Goal: Find specific page/section: Locate a particular part of the current website

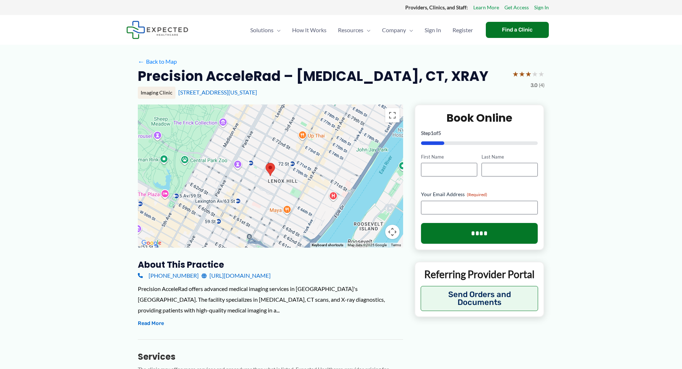
click at [370, 210] on div at bounding box center [270, 176] width 265 height 143
click at [395, 231] on button "Map camera controls" at bounding box center [392, 232] width 14 height 14
click at [373, 229] on button "Zoom out" at bounding box center [375, 232] width 14 height 14
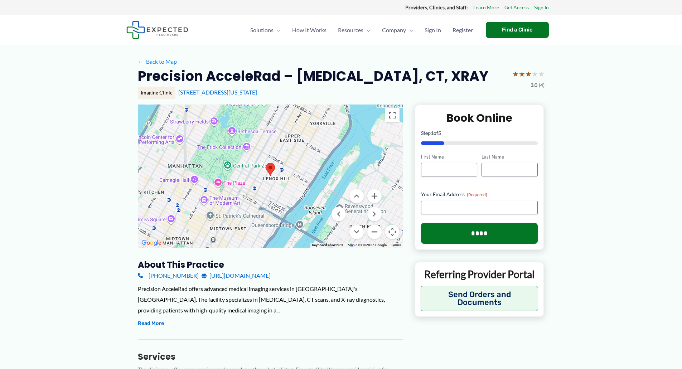
click at [373, 229] on button "Zoom out" at bounding box center [375, 232] width 14 height 14
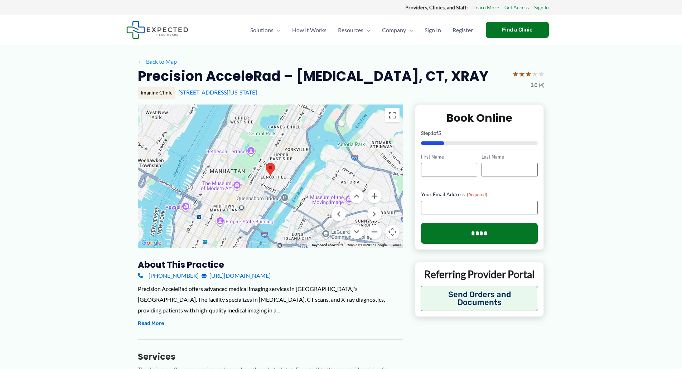
click at [373, 229] on button "Zoom out" at bounding box center [375, 232] width 14 height 14
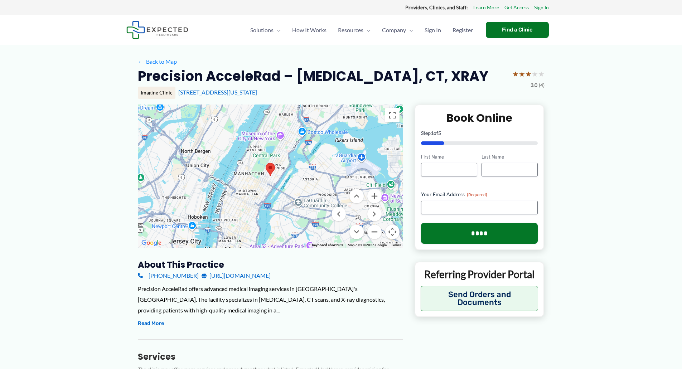
click at [373, 229] on button "Zoom out" at bounding box center [375, 232] width 14 height 14
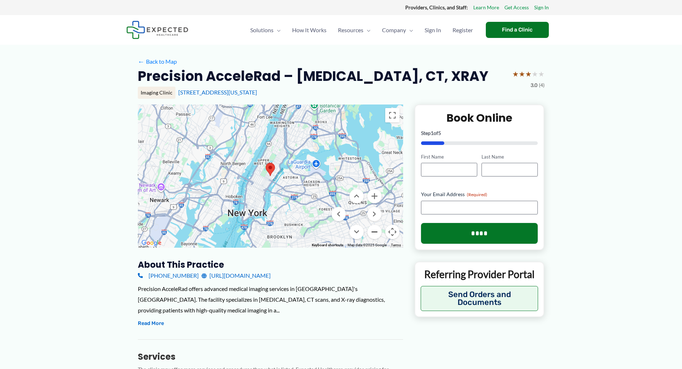
click at [373, 229] on button "Zoom out" at bounding box center [375, 232] width 14 height 14
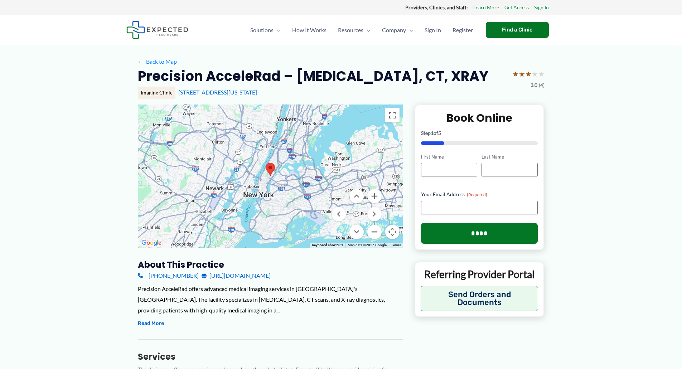
click at [373, 229] on button "Zoom out" at bounding box center [375, 232] width 14 height 14
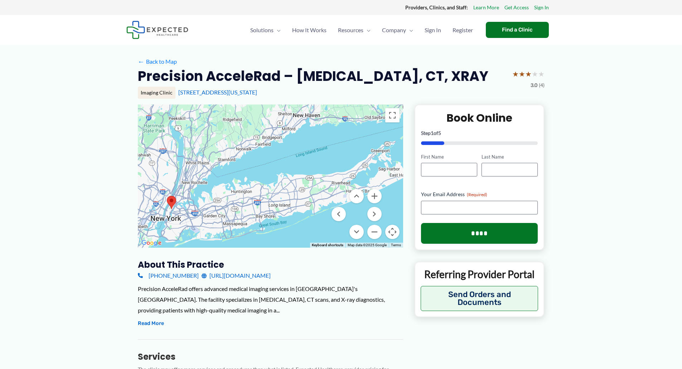
drag, startPoint x: 388, startPoint y: 192, endPoint x: 289, endPoint y: 224, distance: 104.1
click at [289, 224] on div at bounding box center [270, 176] width 265 height 143
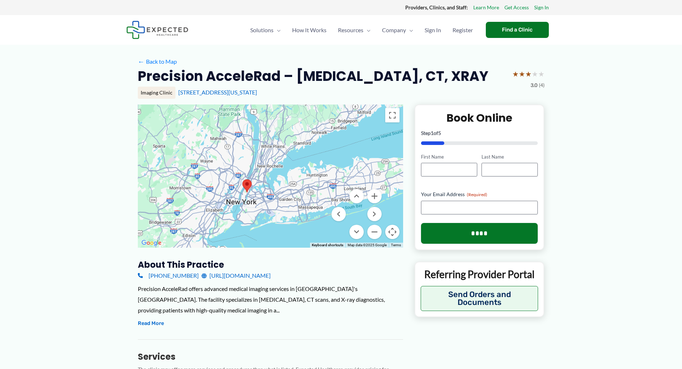
drag, startPoint x: 229, startPoint y: 196, endPoint x: 304, endPoint y: 180, distance: 77.2
click at [304, 180] on div at bounding box center [270, 176] width 265 height 143
click at [374, 194] on button "Zoom in" at bounding box center [375, 196] width 14 height 14
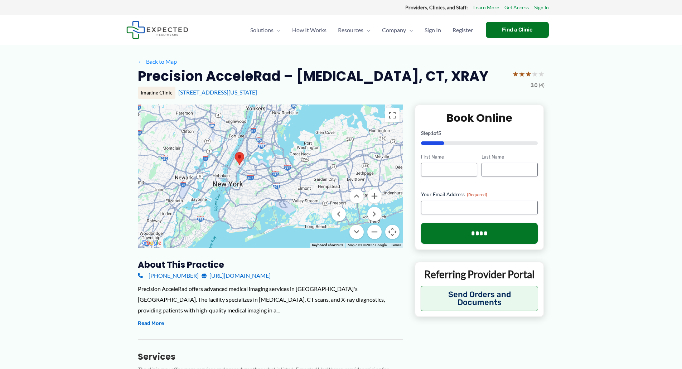
drag, startPoint x: 239, startPoint y: 207, endPoint x: 254, endPoint y: 164, distance: 45.5
click at [254, 164] on div at bounding box center [270, 176] width 265 height 143
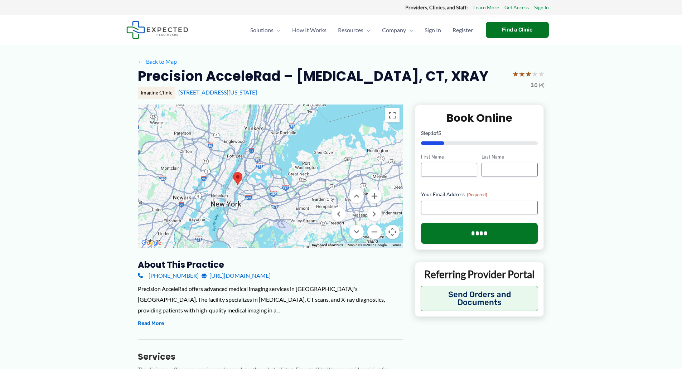
drag, startPoint x: 315, startPoint y: 145, endPoint x: 315, endPoint y: 161, distance: 15.8
click at [315, 161] on div at bounding box center [270, 176] width 265 height 143
click at [374, 195] on button "Zoom in" at bounding box center [375, 196] width 14 height 14
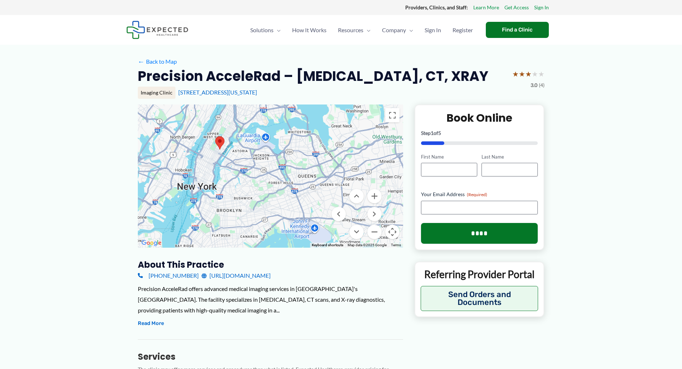
drag, startPoint x: 292, startPoint y: 184, endPoint x: 306, endPoint y: 140, distance: 45.5
click at [306, 140] on div at bounding box center [270, 176] width 265 height 143
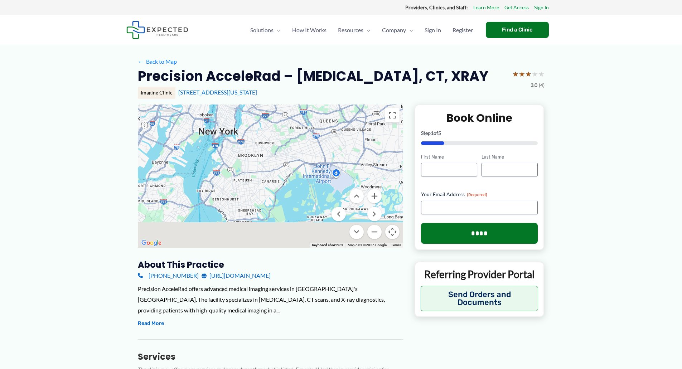
drag, startPoint x: 251, startPoint y: 212, endPoint x: 273, endPoint y: 155, distance: 60.7
click at [273, 155] on div at bounding box center [270, 176] width 265 height 143
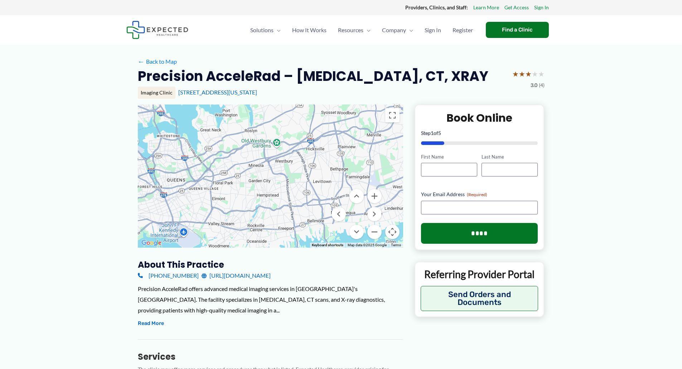
drag, startPoint x: 274, startPoint y: 192, endPoint x: 122, endPoint y: 245, distance: 161.4
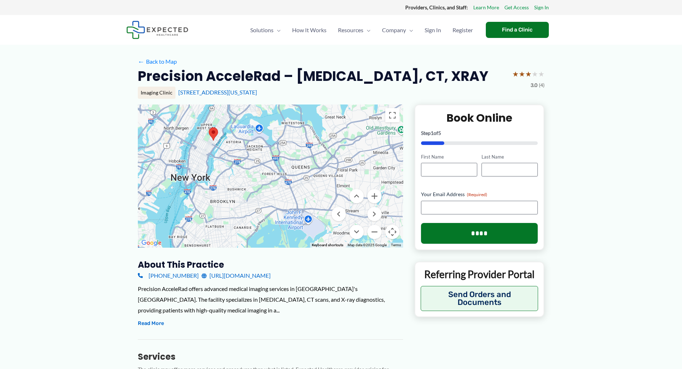
drag, startPoint x: 241, startPoint y: 195, endPoint x: 365, endPoint y: 185, distance: 124.3
click at [365, 185] on div at bounding box center [270, 176] width 265 height 143
click at [379, 196] on button "Zoom in" at bounding box center [375, 196] width 14 height 14
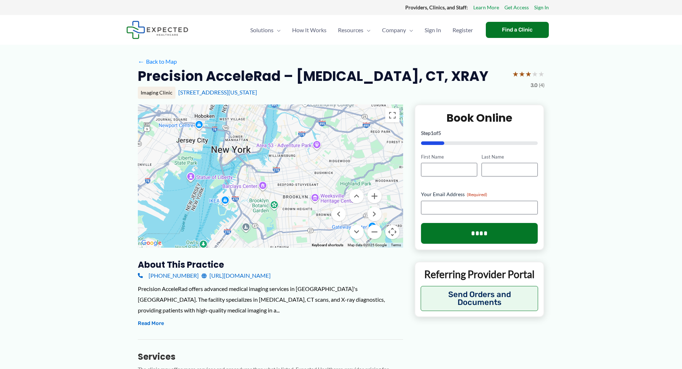
drag, startPoint x: 241, startPoint y: 180, endPoint x: 364, endPoint y: 150, distance: 127.3
click at [364, 150] on div at bounding box center [270, 176] width 265 height 143
click at [373, 193] on button "Zoom in" at bounding box center [375, 196] width 14 height 14
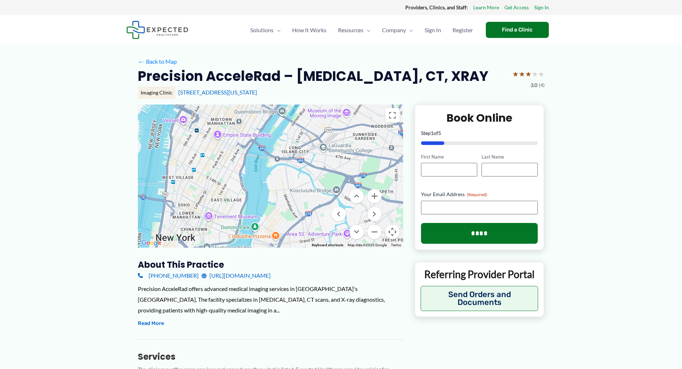
drag, startPoint x: 228, startPoint y: 187, endPoint x: 213, endPoint y: 301, distance: 114.5
click at [213, 301] on div "To navigate the map with touch gestures double-tap and hold your finger on the …" at bounding box center [270, 355] width 265 height 501
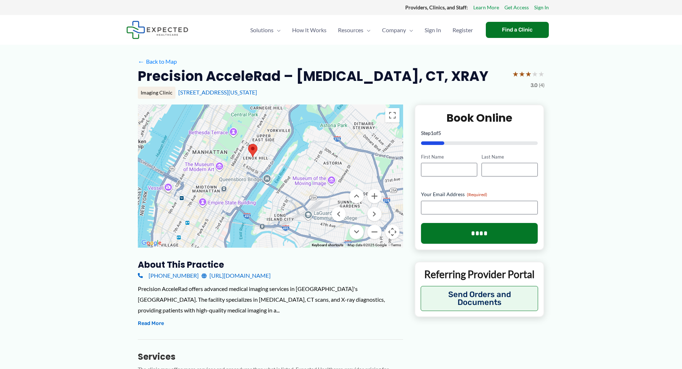
drag, startPoint x: 233, startPoint y: 169, endPoint x: 218, endPoint y: 238, distance: 70.4
click at [218, 238] on div at bounding box center [270, 176] width 265 height 143
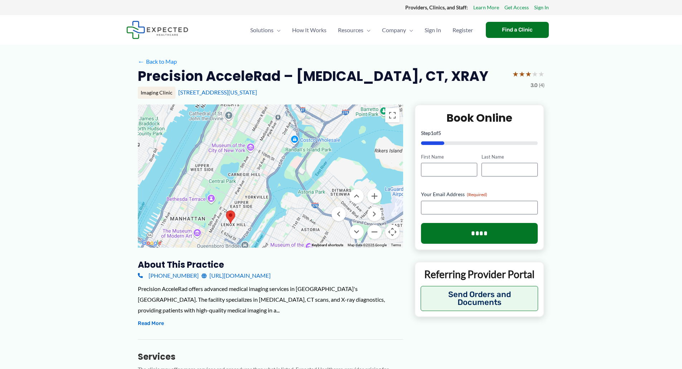
drag, startPoint x: 247, startPoint y: 158, endPoint x: 225, endPoint y: 226, distance: 71.6
click at [225, 226] on img at bounding box center [230, 217] width 15 height 19
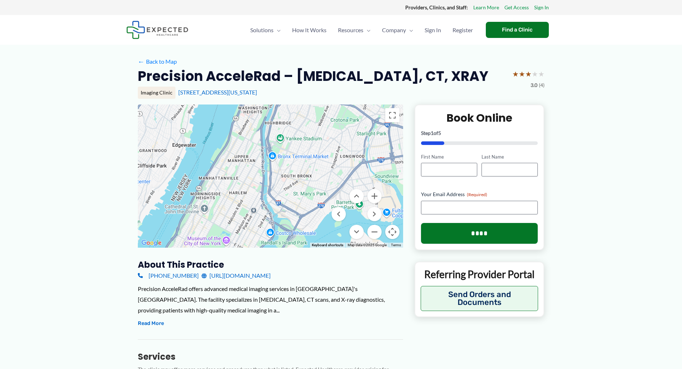
drag, startPoint x: 276, startPoint y: 127, endPoint x: 251, endPoint y: 221, distance: 97.1
click at [251, 221] on div at bounding box center [270, 176] width 265 height 143
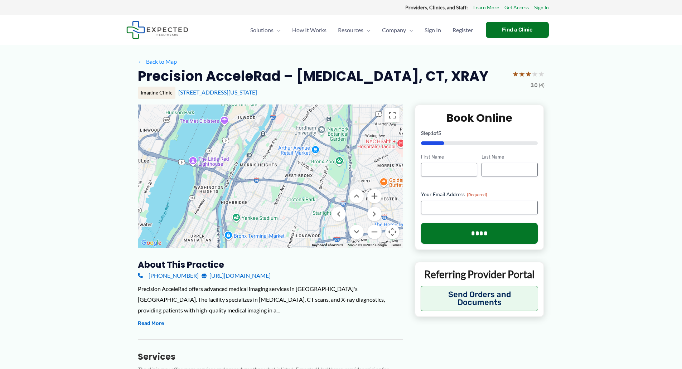
drag, startPoint x: 243, startPoint y: 135, endPoint x: 202, endPoint y: 210, distance: 85.6
click at [199, 216] on div at bounding box center [270, 176] width 265 height 143
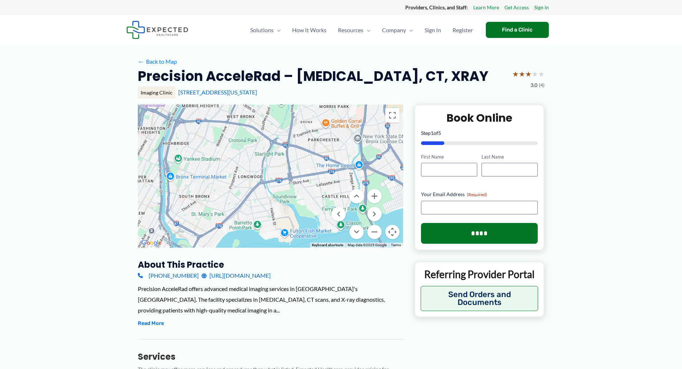
drag, startPoint x: 248, startPoint y: 131, endPoint x: 189, endPoint y: 73, distance: 82.8
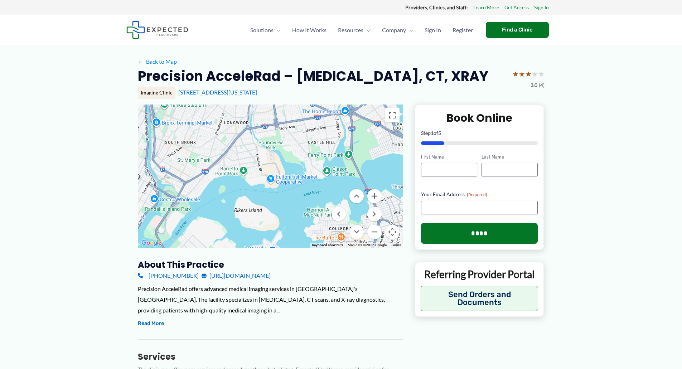
drag, startPoint x: 231, startPoint y: 145, endPoint x: 217, endPoint y: 90, distance: 56.9
drag, startPoint x: 311, startPoint y: 95, endPoint x: 220, endPoint y: 110, distance: 93.0
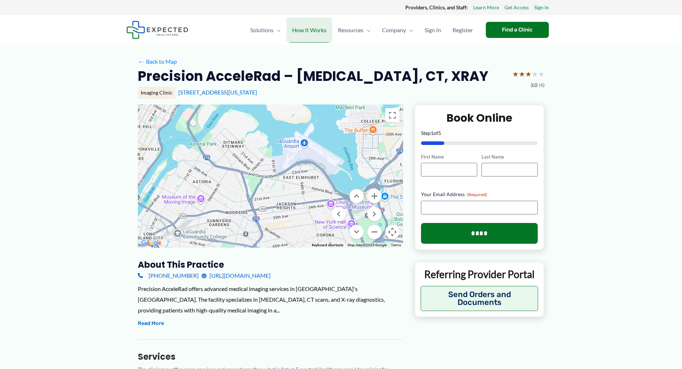
drag, startPoint x: 267, startPoint y: 139, endPoint x: 302, endPoint y: 30, distance: 114.3
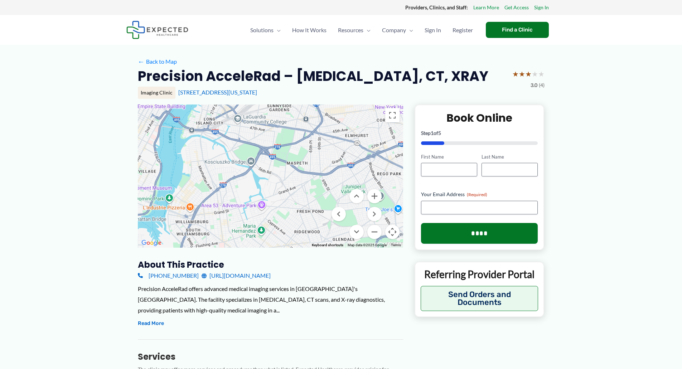
drag, startPoint x: 235, startPoint y: 185, endPoint x: 294, endPoint y: 71, distance: 128.5
click at [374, 228] on button "Zoom out" at bounding box center [375, 232] width 14 height 14
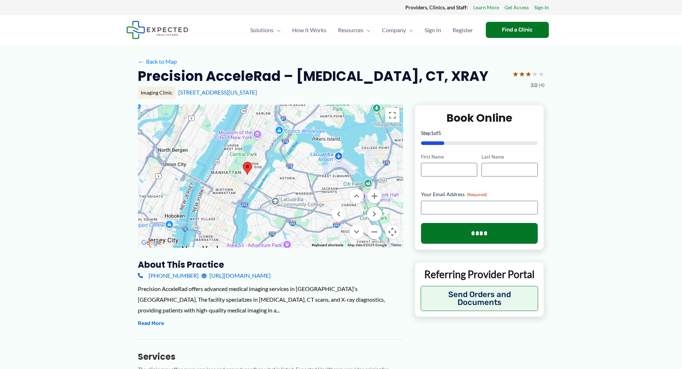
drag, startPoint x: 289, startPoint y: 200, endPoint x: 313, endPoint y: 259, distance: 63.5
click at [313, 259] on div "To navigate the map with touch gestures double-tap and hold your finger on the …" at bounding box center [270, 355] width 265 height 501
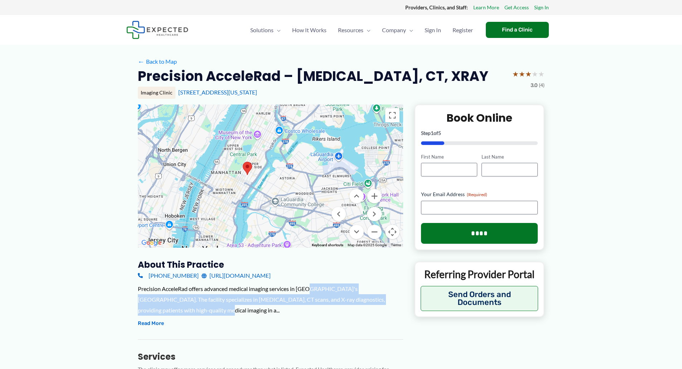
drag, startPoint x: 308, startPoint y: 306, endPoint x: 313, endPoint y: 286, distance: 19.9
click at [313, 286] on div "Precision AcceleRad offers advanced medical imaging services in [GEOGRAPHIC_DAT…" at bounding box center [270, 300] width 265 height 32
click at [300, 305] on div "Precision AcceleRad offers advanced medical imaging services in [GEOGRAPHIC_DAT…" at bounding box center [270, 300] width 265 height 32
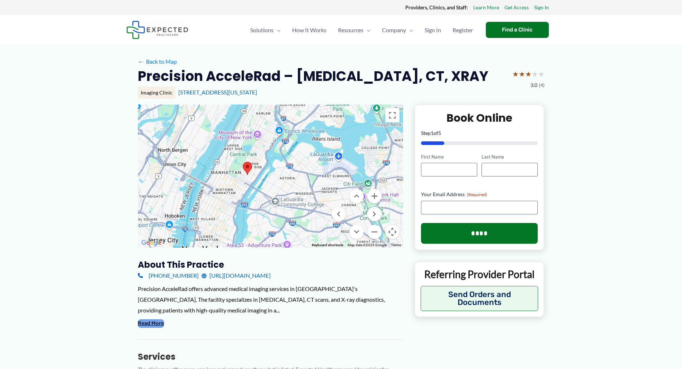
click at [161, 322] on button "Read More" at bounding box center [151, 324] width 26 height 9
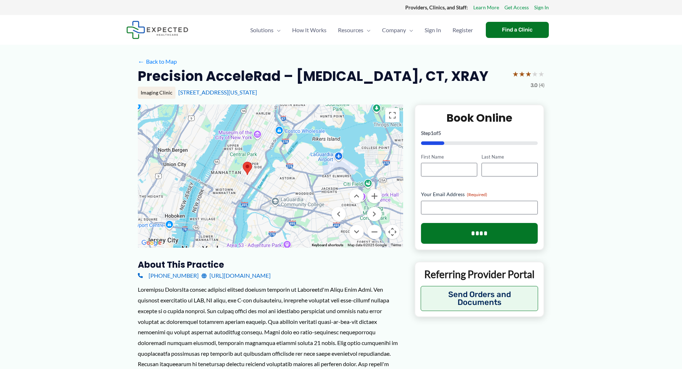
click at [233, 275] on link "[URL][DOMAIN_NAME]" at bounding box center [236, 275] width 69 height 11
